Goal: Information Seeking & Learning: Check status

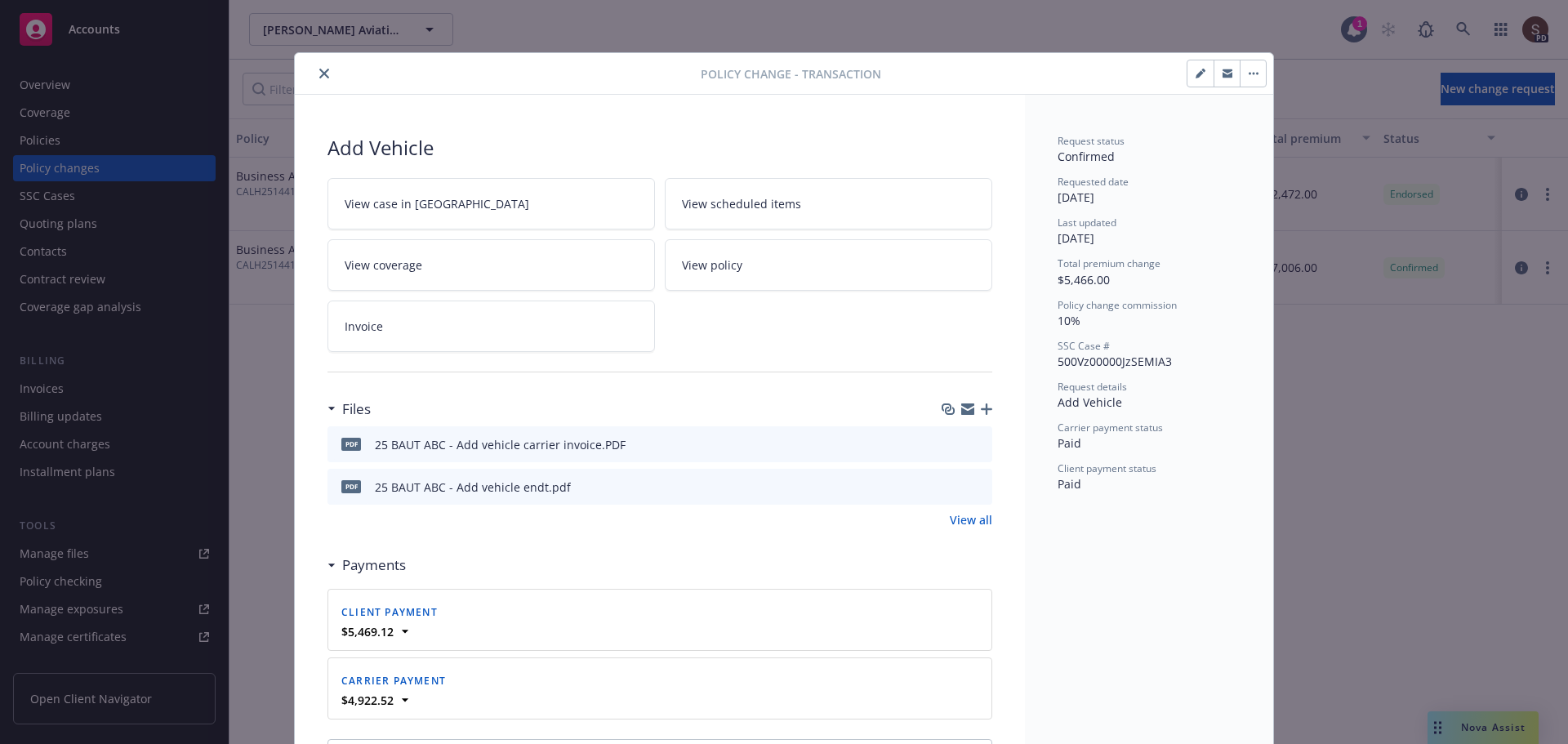
click at [315, 67] on button "close" at bounding box center [324, 73] width 19 height 19
